Goal: Communication & Community: Answer question/provide support

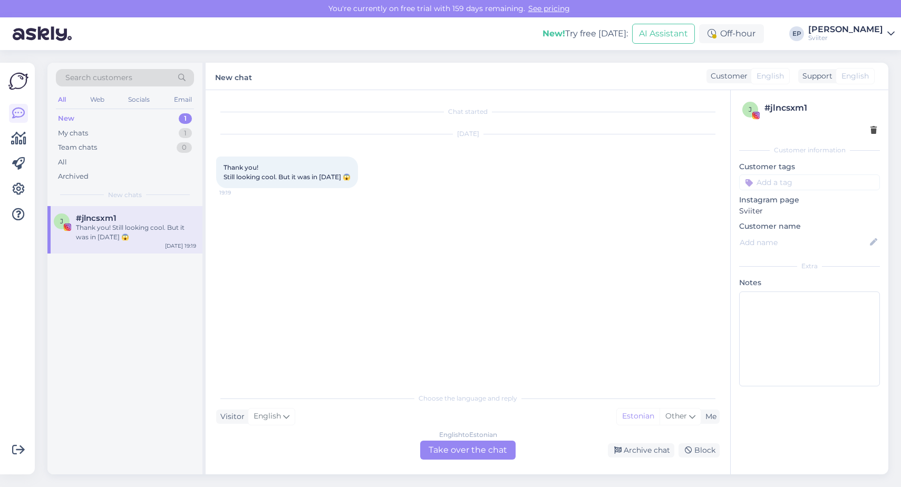
click at [444, 448] on div "English to Estonian Take over the chat" at bounding box center [467, 450] width 95 height 19
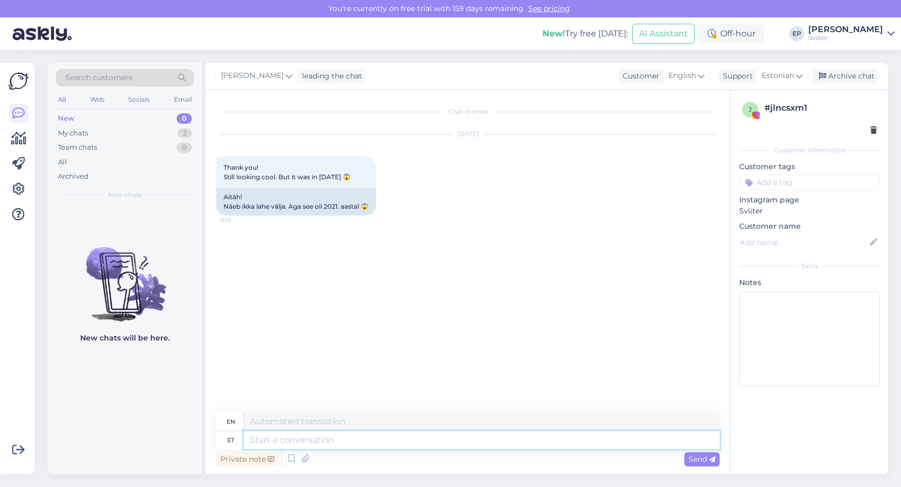
click at [296, 439] on textarea at bounding box center [481, 440] width 476 height 18
type textarea "Aeg"
type textarea "Time"
type textarea "Aeg lendab"
type textarea "Time flies."
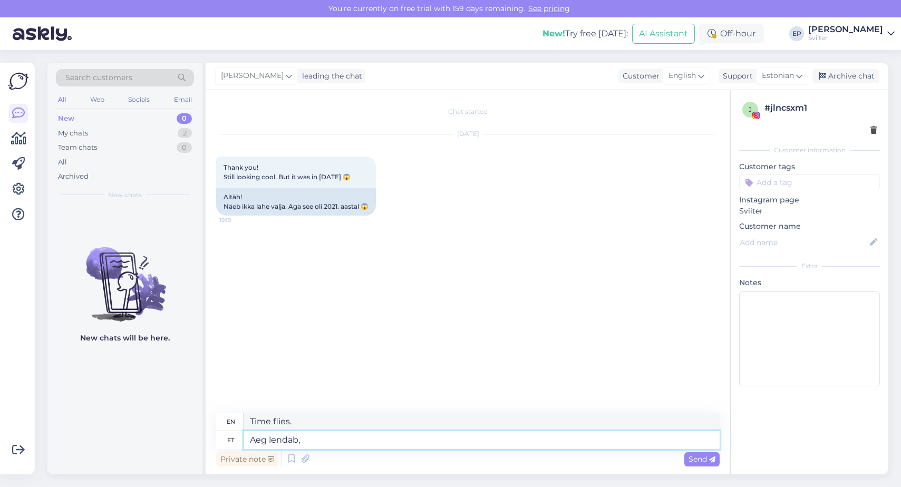
type textarea "Aeg lendab,"
type textarea "Time flies,"
type textarea "Aeg lendab, but"
type textarea "Time flies, but"
type textarea "Aeg lendab,"
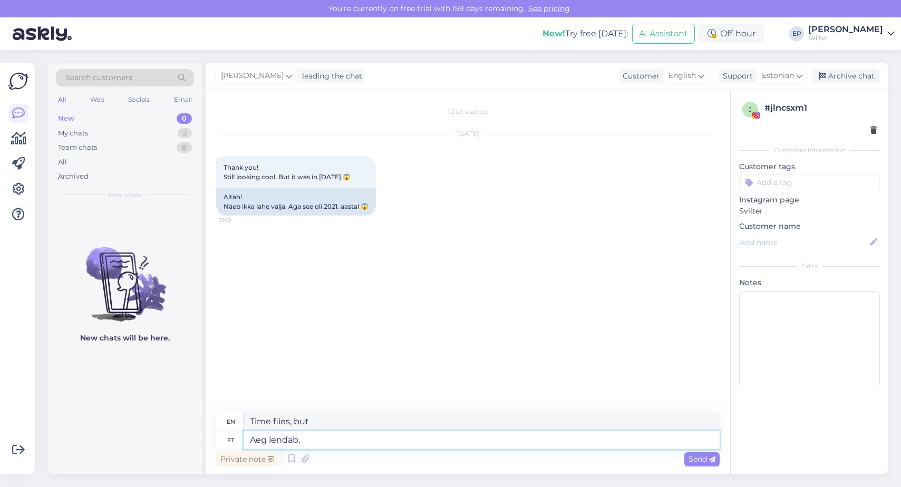
type textarea "Time flies,"
type textarea "Aeg lendab, aga"
type textarea "Time flies, but"
type textarea "Aeg lendab, aga head a"
type textarea "Time flies, but good times"
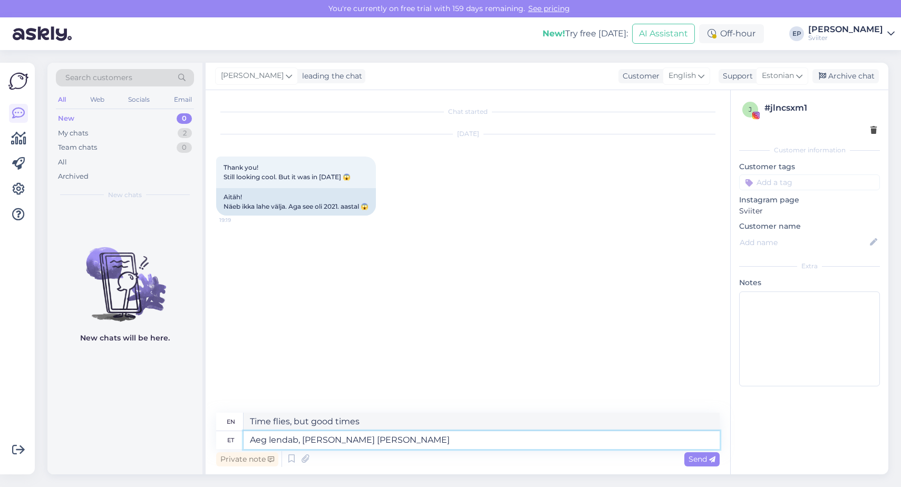
type textarea "Aeg lendab, aga head [PERSON_NAME] o"
type textarea "Time flies, but good things do."
type textarea "Aeg lendab, aga head [PERSON_NAME] on need m"
type textarea "Time flies, but good things are those"
type textarea "Aeg lendab, aga head [PERSON_NAME] on need mis a"
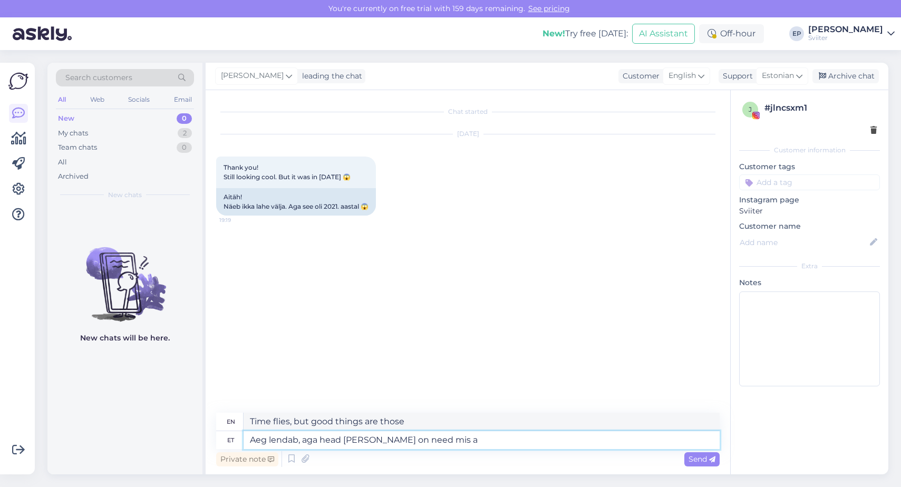
type textarea "Time flies, but good things are what..."
type textarea "Aeg lendab, aga head [PERSON_NAME] on need mis ajale v"
type textarea "Time flies, but good things are those that last."
type textarea "Aeg lendab, aga head [PERSON_NAME] on need mis ajale vastu p"
type textarea "Time flies, but good things are those that stand the test of time."
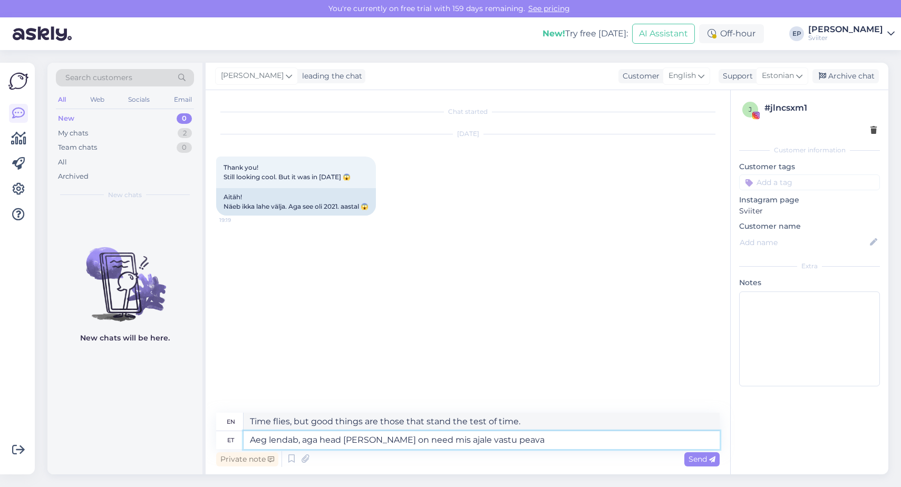
type textarea "Aeg lendab, aga head [PERSON_NAME] on need mis ajale vastu peavad"
type textarea "Time flies, but good things are the ones that stand the test of time."
type textarea "Aeg lendab, aga head [PERSON_NAME] on need mis ajale vastu peavad"
click at [692, 460] on span "Send" at bounding box center [701, 458] width 27 height 9
click at [702, 457] on span "Send" at bounding box center [701, 458] width 27 height 9
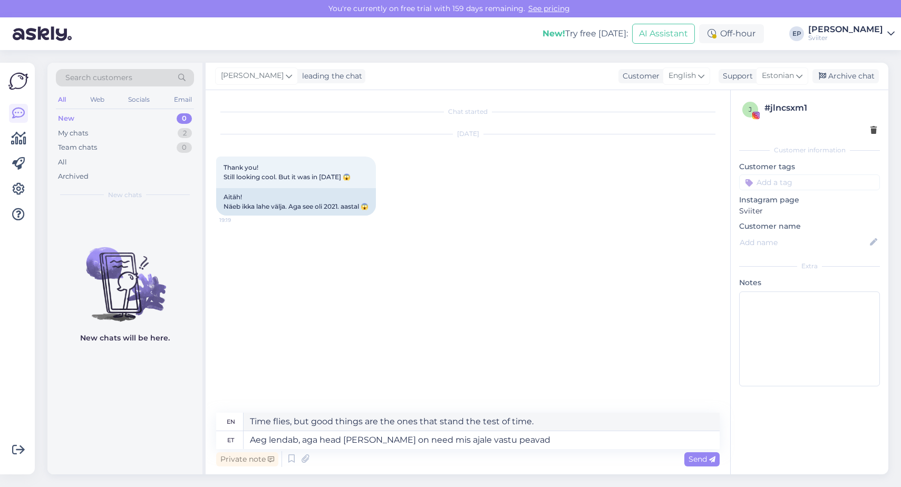
click at [890, 32] on icon at bounding box center [890, 34] width 7 height 8
click at [14, 187] on icon at bounding box center [18, 189] width 13 height 13
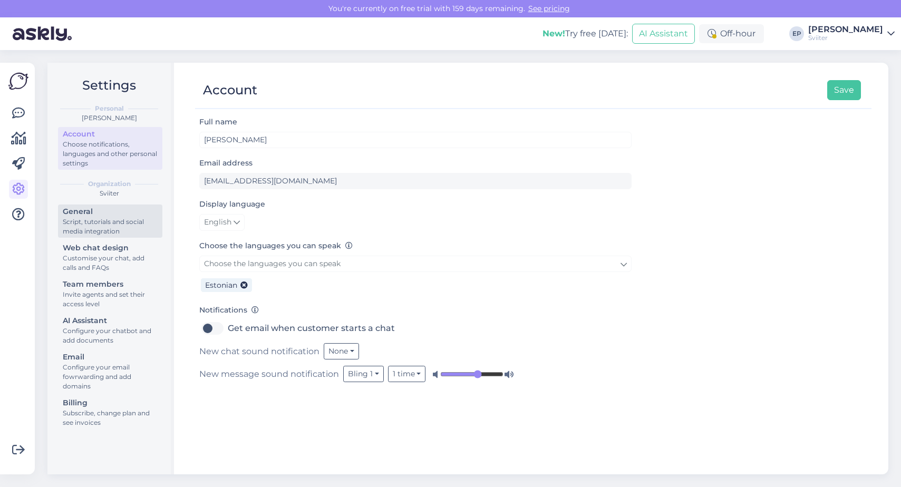
click at [102, 222] on div "Script, tutorials and social media integration" at bounding box center [110, 226] width 95 height 19
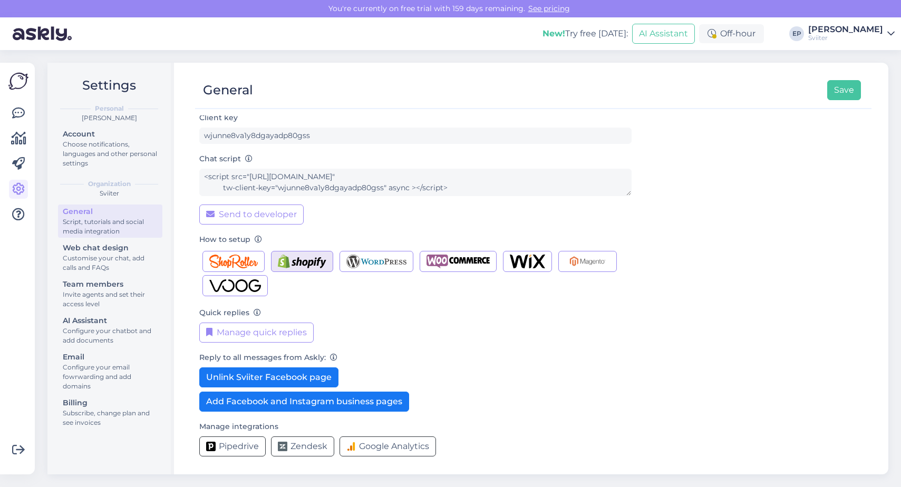
scroll to position [45, 0]
click at [25, 169] on link at bounding box center [18, 163] width 19 height 19
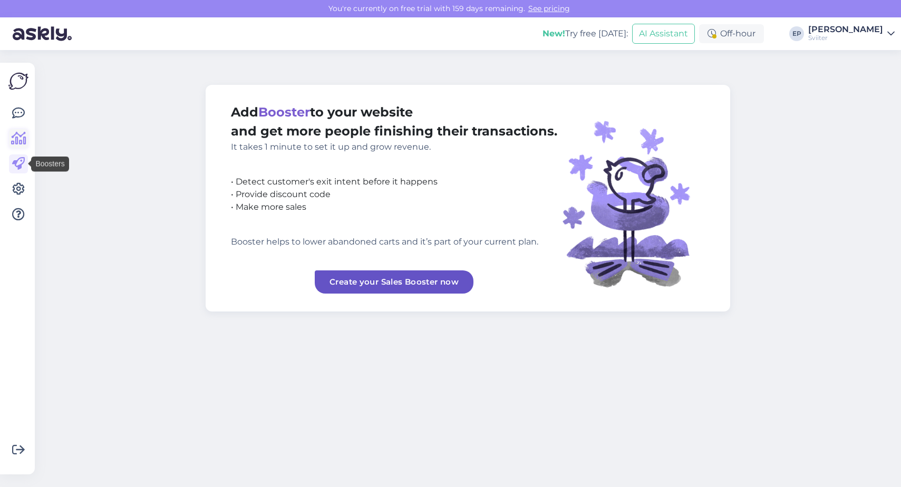
click at [25, 142] on icon at bounding box center [18, 138] width 15 height 13
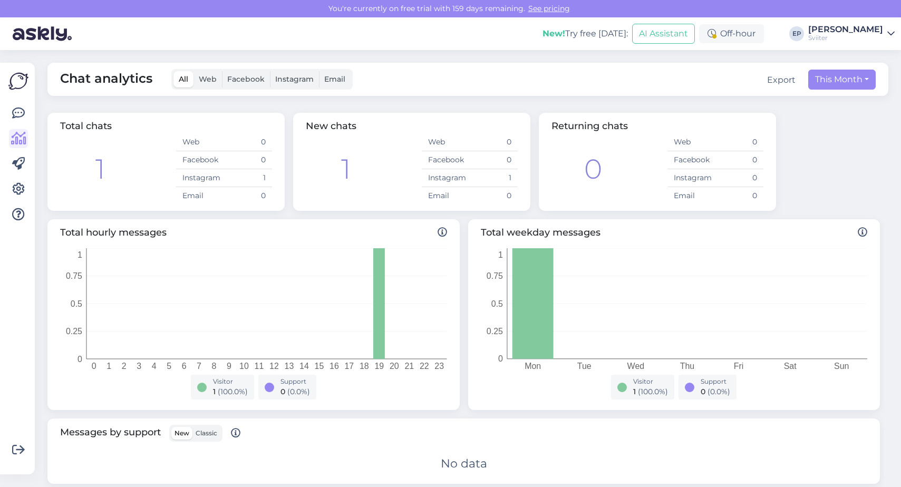
click at [21, 124] on div at bounding box center [18, 164] width 19 height 120
click at [21, 114] on icon at bounding box center [18, 113] width 13 height 13
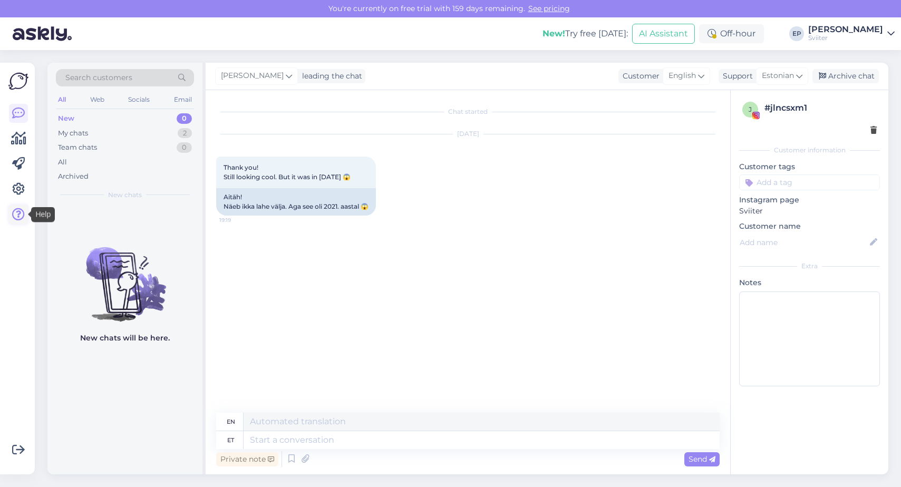
click at [17, 209] on icon at bounding box center [18, 214] width 13 height 13
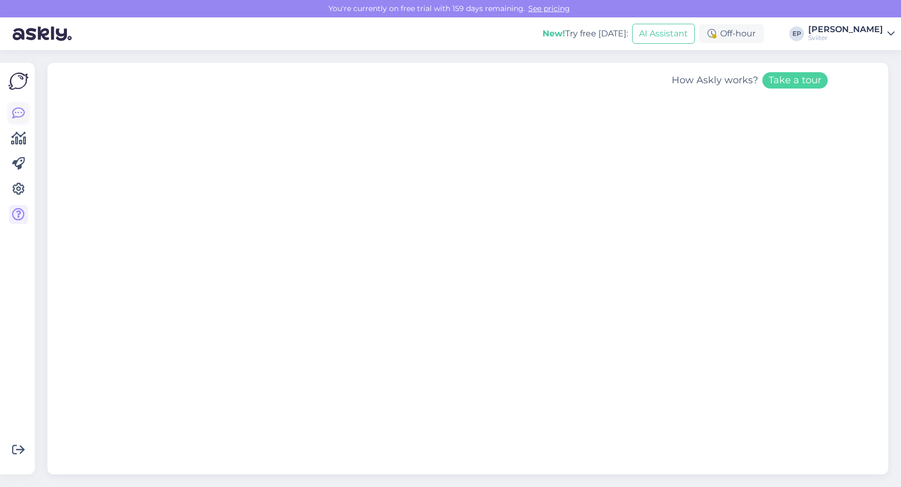
click at [17, 114] on icon at bounding box center [18, 113] width 13 height 13
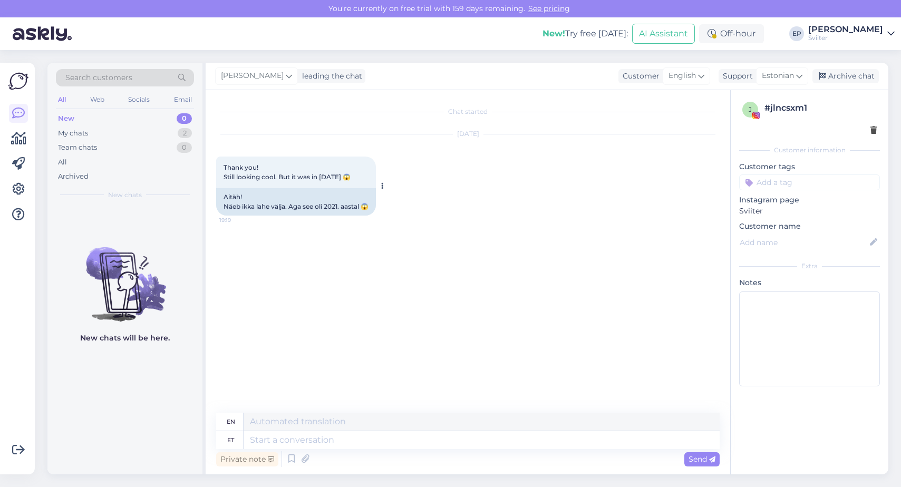
click at [288, 169] on div "Thank you! Still looking cool. But it was in [DATE] 😱 19:19" at bounding box center [296, 173] width 160 height 32
click at [147, 124] on div "New 0" at bounding box center [125, 118] width 138 height 15
click at [144, 131] on div "My chats 2" at bounding box center [125, 133] width 138 height 15
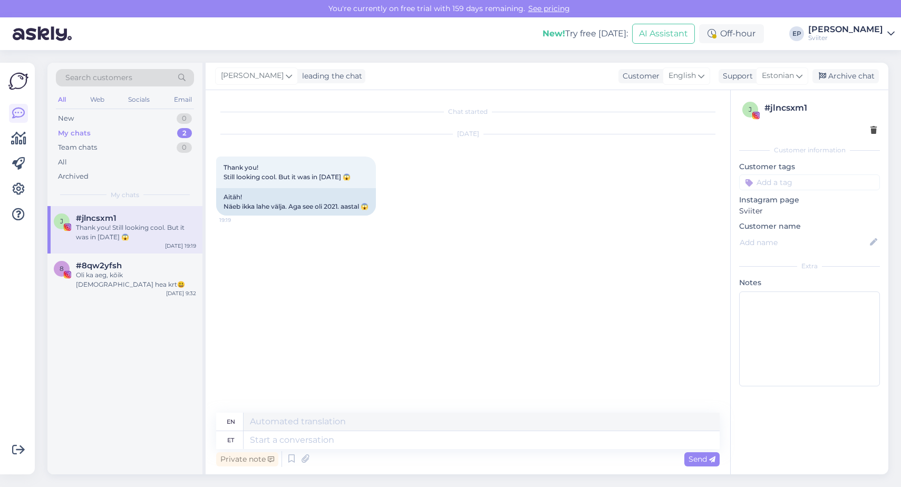
click at [159, 220] on div "#jlncsxm1" at bounding box center [136, 217] width 120 height 9
click at [265, 441] on textarea at bounding box center [481, 440] width 476 height 18
type textarea "Head"
type textarea "Good"
type textarea "Head [PERSON_NAME]"
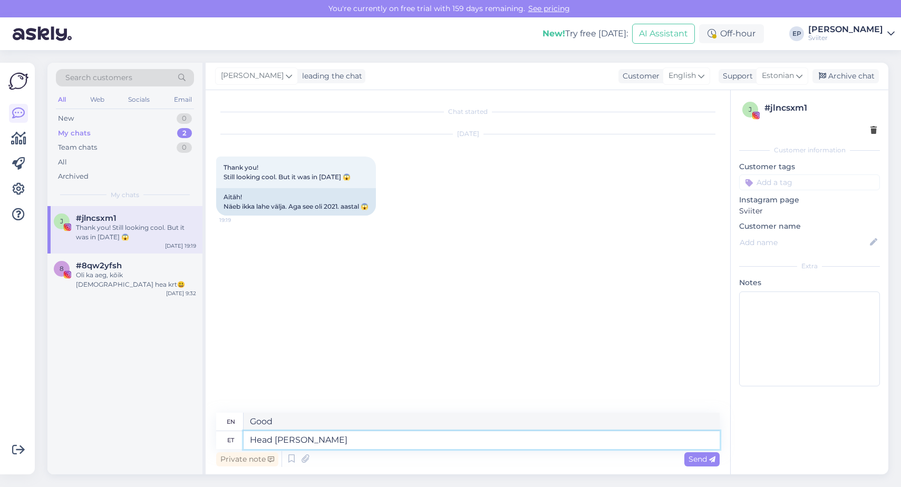
type textarea "Good things"
type textarea "Head [PERSON_NAME] on n"
type textarea "Good things are"
type textarea "Head [PERSON_NAME] on need"
type textarea "These are good things."
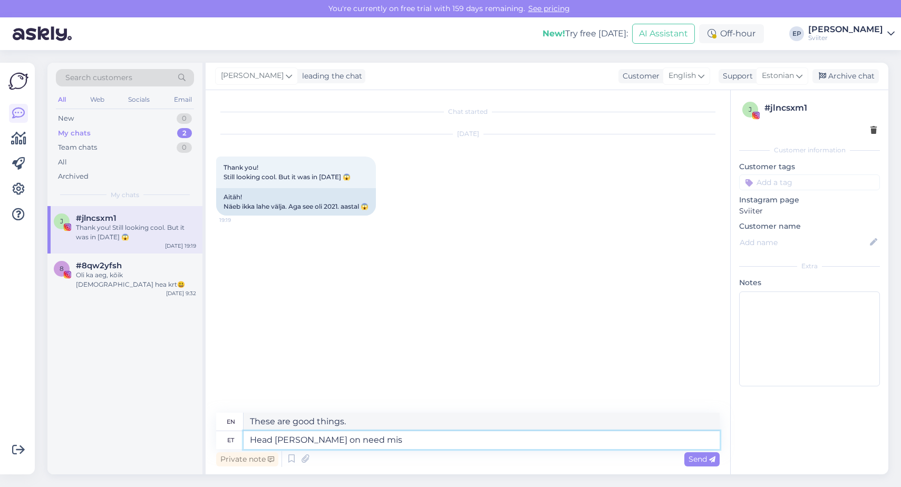
type textarea "Head [PERSON_NAME] on need mis a"
type textarea "Good things are those which"
type textarea "Head [PERSON_NAME] on need mis ajalw"
type textarea "Good things are those that last a long time."
type textarea "Head [PERSON_NAME] on need mis ajale"
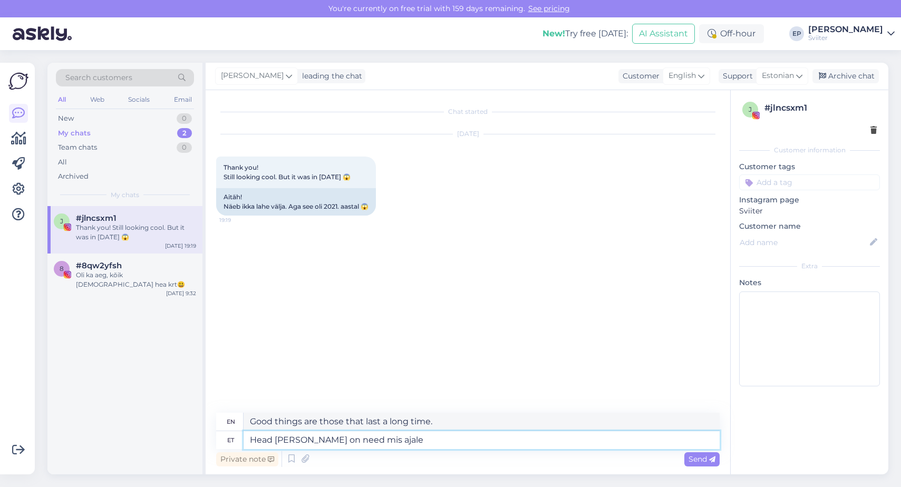
type textarea "Good things are those that come in time."
type textarea "Head [PERSON_NAME] on need mis ajale vast"
type textarea "Good things are those that come with time."
type textarea "Head [PERSON_NAME] on need mis ajale vastu"
type textarea "Good things are those that stand the test of time."
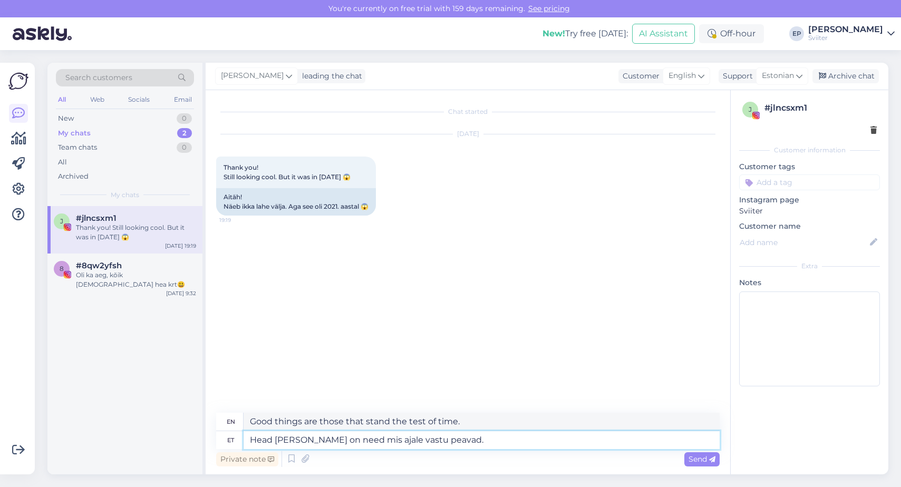
click at [276, 443] on textarea "Head [PERSON_NAME] on need mis ajale vastu peavad." at bounding box center [481, 440] width 476 height 18
type textarea "Head [PERSON_NAME] on need mis ajale vastu peavad."
click at [281, 397] on div "Chat started [DATE] Thank you! Still looking cool. But it was in [DATE] 😱 19:19…" at bounding box center [472, 252] width 513 height 302
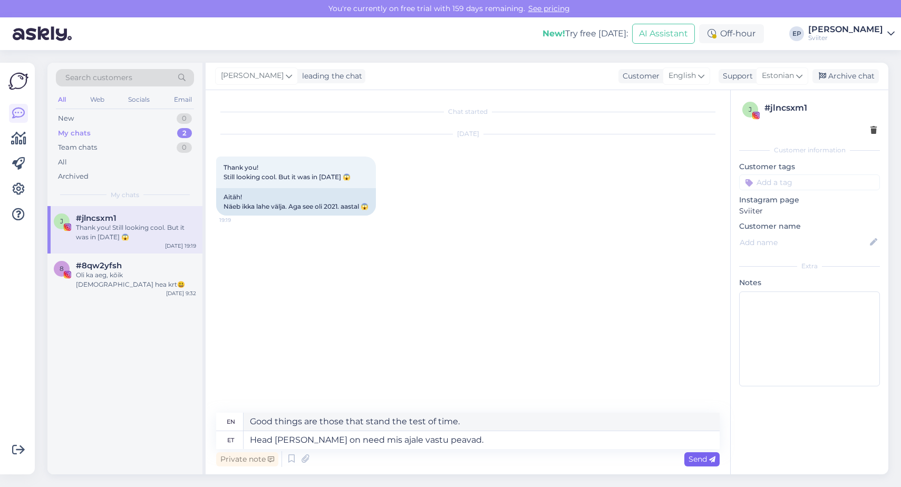
click at [692, 458] on span "Send" at bounding box center [701, 458] width 27 height 9
click at [803, 442] on div "j # jlncsxm1 Customer information Customer tags Instagram page Sviiter Customer…" at bounding box center [809, 282] width 158 height 384
click at [14, 196] on link at bounding box center [18, 189] width 19 height 19
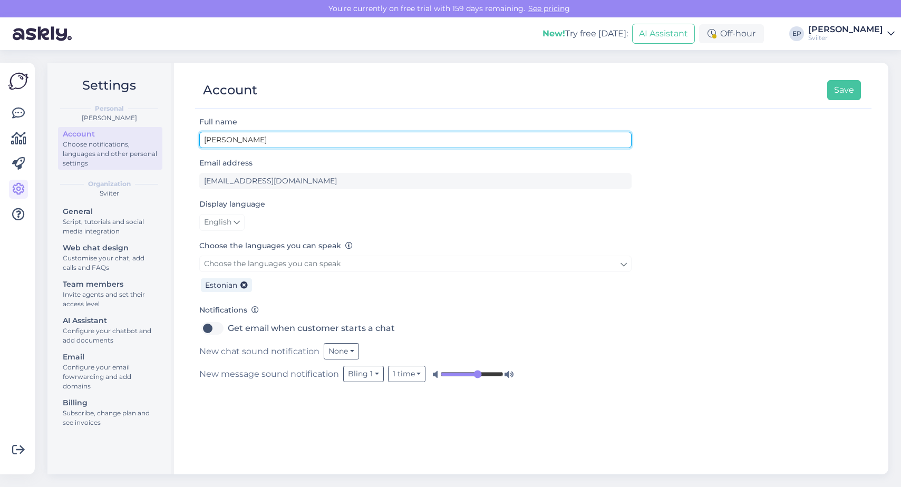
click at [212, 140] on input "[PERSON_NAME]" at bounding box center [415, 140] width 432 height 16
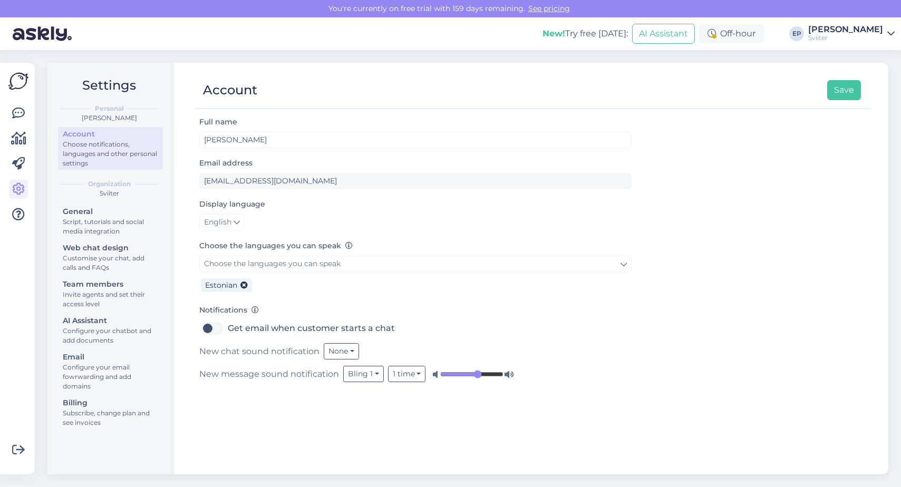
click at [866, 35] on div "Sviiter" at bounding box center [845, 38] width 75 height 8
click at [687, 82] on div "Account Save" at bounding box center [528, 90] width 666 height 20
click at [110, 214] on div "General" at bounding box center [110, 211] width 95 height 11
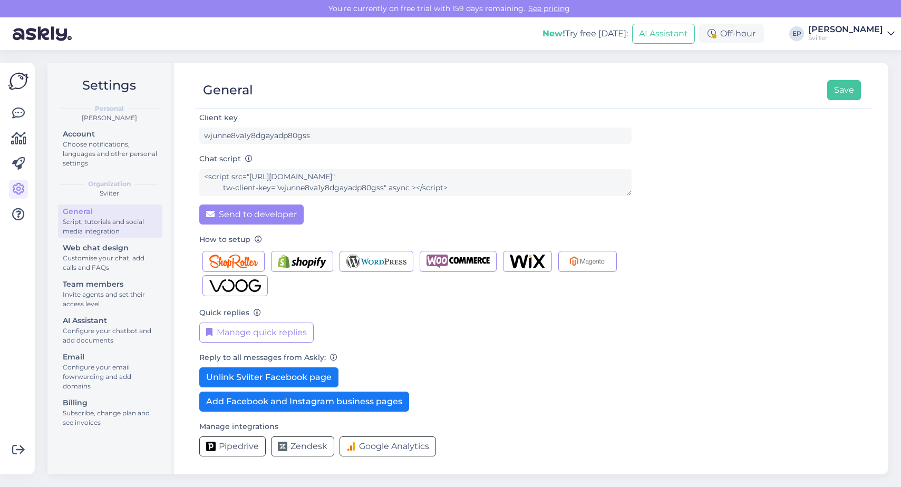
scroll to position [45, 0]
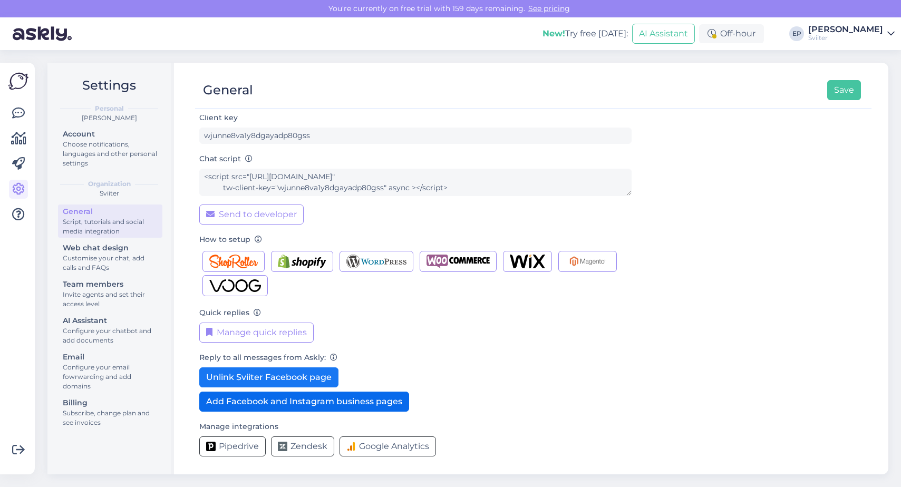
click at [255, 402] on button "Add Facebook and Instagram business pages" at bounding box center [304, 402] width 210 height 20
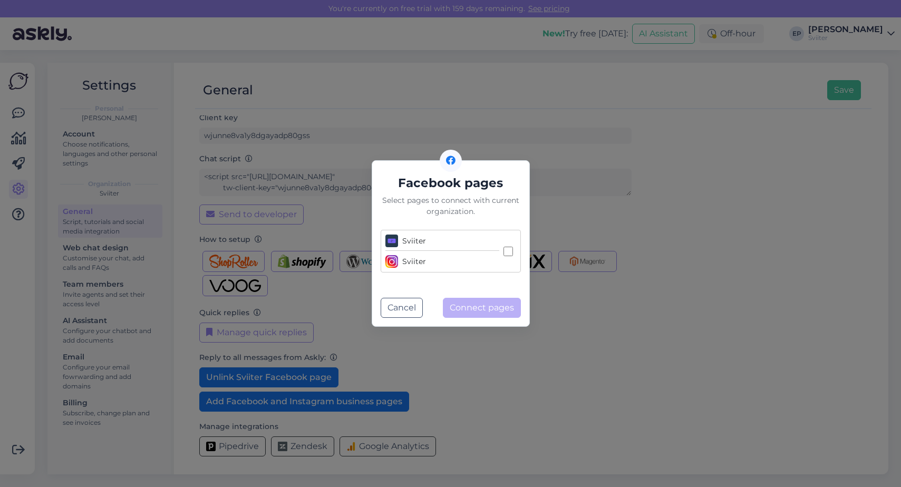
click at [509, 249] on input "Sviiter Sviiter" at bounding box center [507, 251] width 9 height 9
checkbox input "true"
click at [481, 307] on button "Connect pages" at bounding box center [482, 308] width 78 height 20
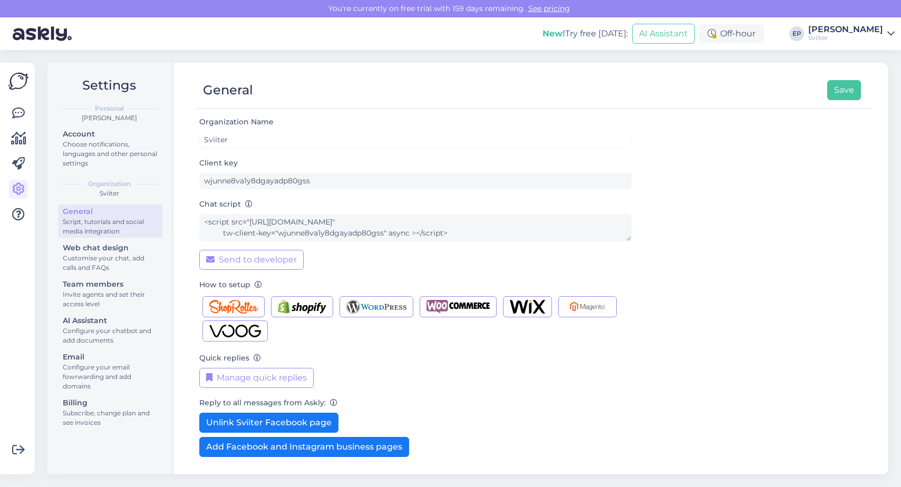
scroll to position [0, 0]
click at [842, 92] on button "Save" at bounding box center [844, 90] width 34 height 20
click at [14, 114] on icon at bounding box center [18, 113] width 13 height 13
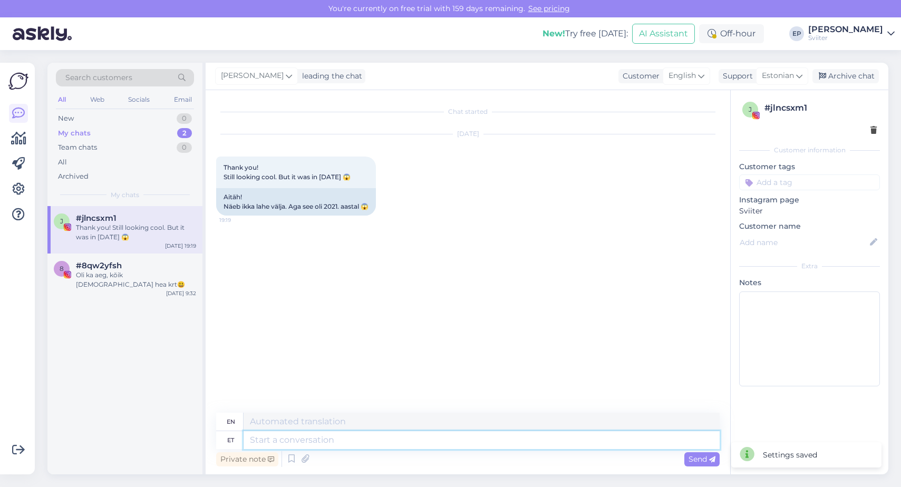
click at [257, 443] on textarea at bounding box center [481, 440] width 476 height 18
paste textarea "Head [PERSON_NAME] on need mis ajale vastu peavad."
type textarea "Head [PERSON_NAME] on need mis ajale vastu peavad."
type textarea "Good things are those that stand the test of time."
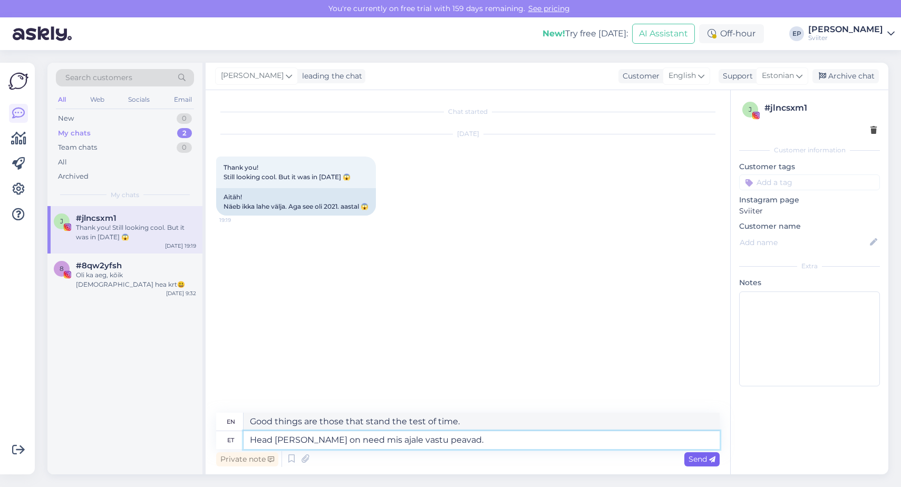
type textarea "Head [PERSON_NAME] on need mis ajale vastu peavad."
click at [691, 458] on span "Send" at bounding box center [701, 458] width 27 height 9
